Goal: Information Seeking & Learning: Learn about a topic

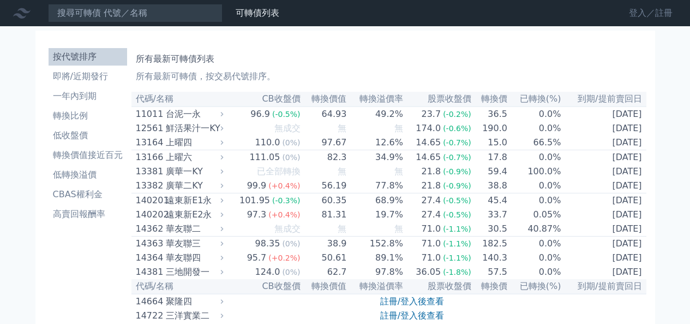
click at [648, 10] on link "登入／註冊" at bounding box center [651, 12] width 61 height 17
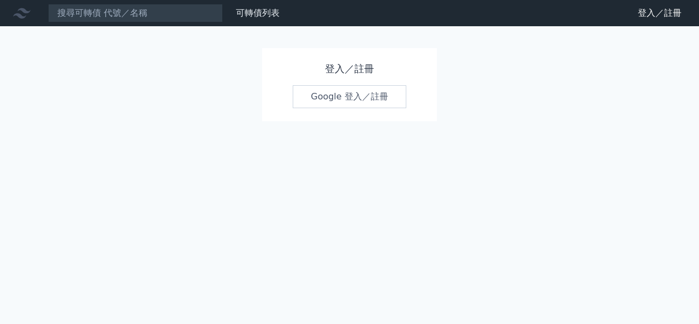
click at [351, 99] on link "Google 登入／註冊" at bounding box center [350, 96] width 114 height 23
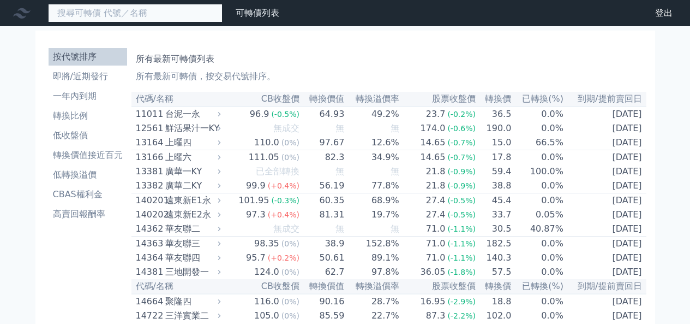
click at [147, 10] on input at bounding box center [135, 13] width 175 height 19
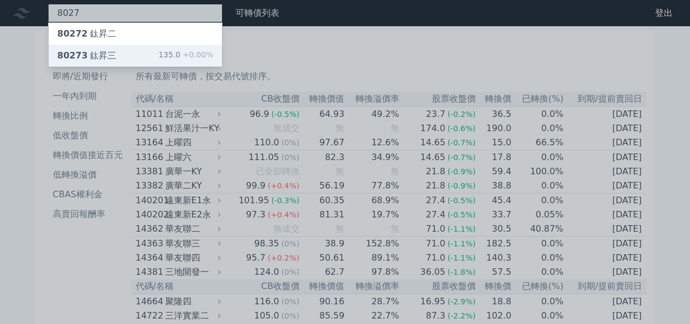
type input "8027"
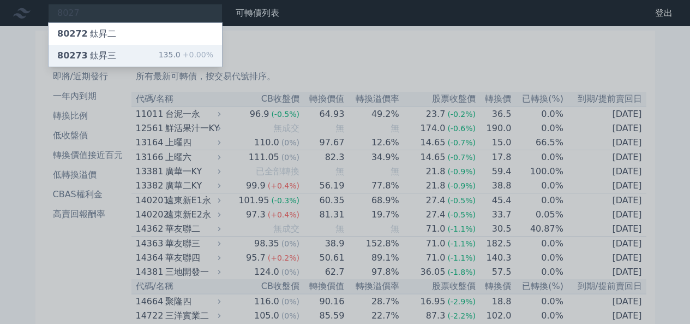
click at [105, 52] on div "80273 鈦昇三" at bounding box center [86, 55] width 59 height 13
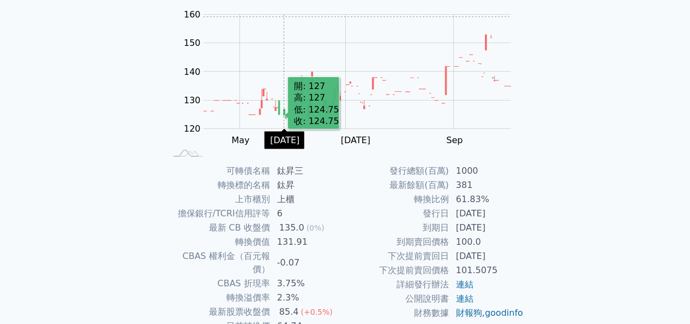
scroll to position [182, 0]
